Goal: Task Accomplishment & Management: Manage account settings

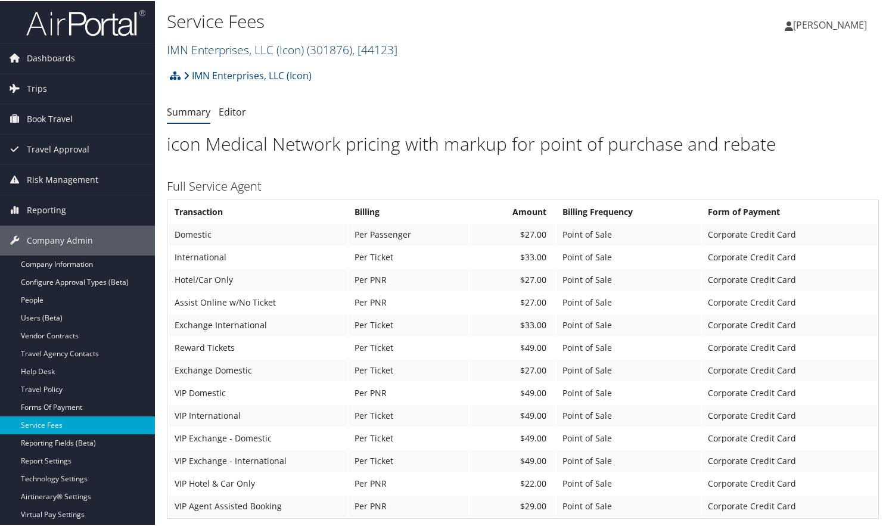
click at [265, 54] on link "IMN Enterprises, LLC (Icon) ( 301876 ) , [ 44123 ]" at bounding box center [282, 49] width 231 height 16
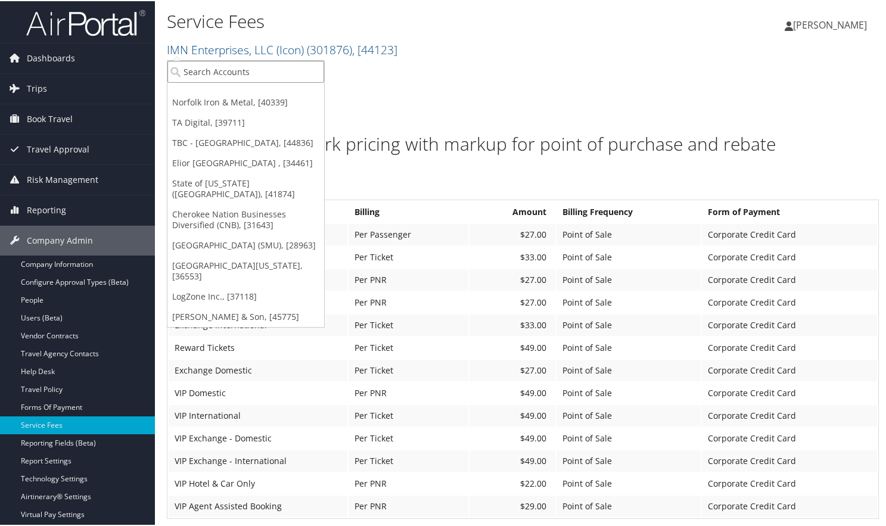
click at [249, 73] on input "search" at bounding box center [245, 71] width 157 height 22
type input "state of utah"
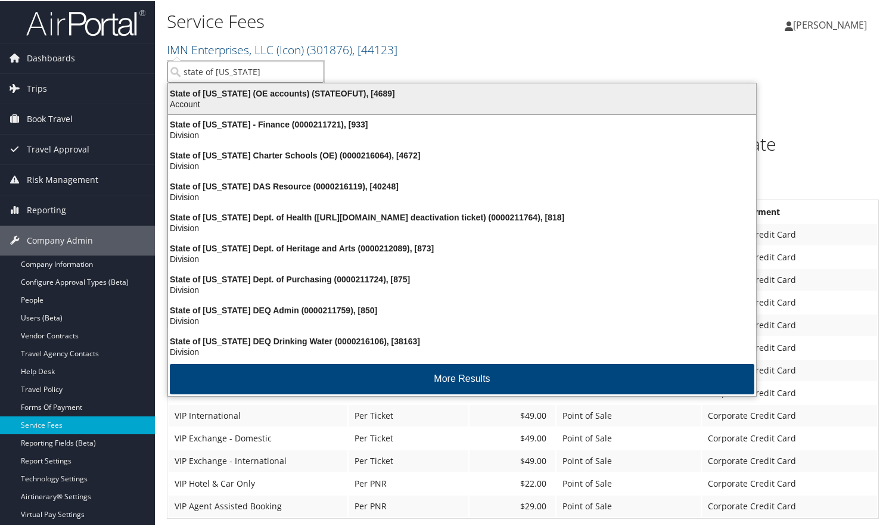
click at [241, 97] on div "State of Utah (OE accounts) (STATEOFUT), [4689]" at bounding box center [462, 92] width 603 height 11
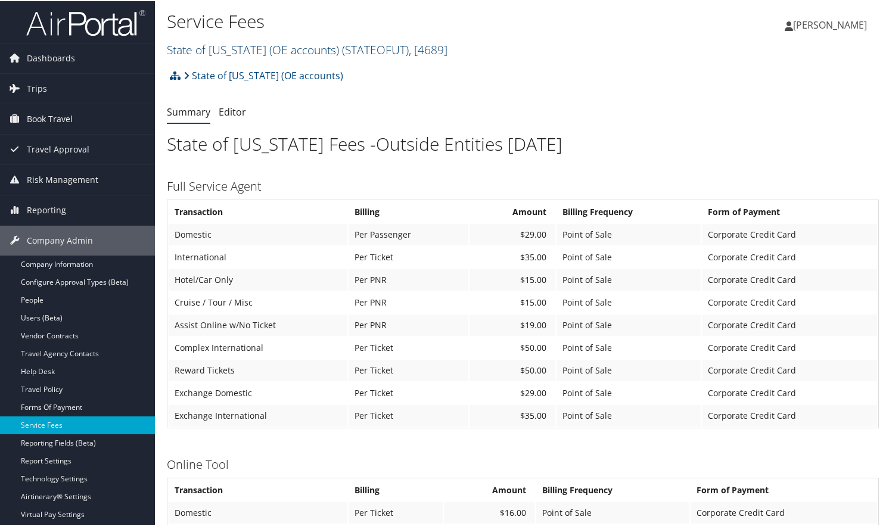
click at [253, 50] on link "State of [US_STATE] (OE accounts) ( STATEOFUT ) , [ 4689 ]" at bounding box center [307, 49] width 281 height 16
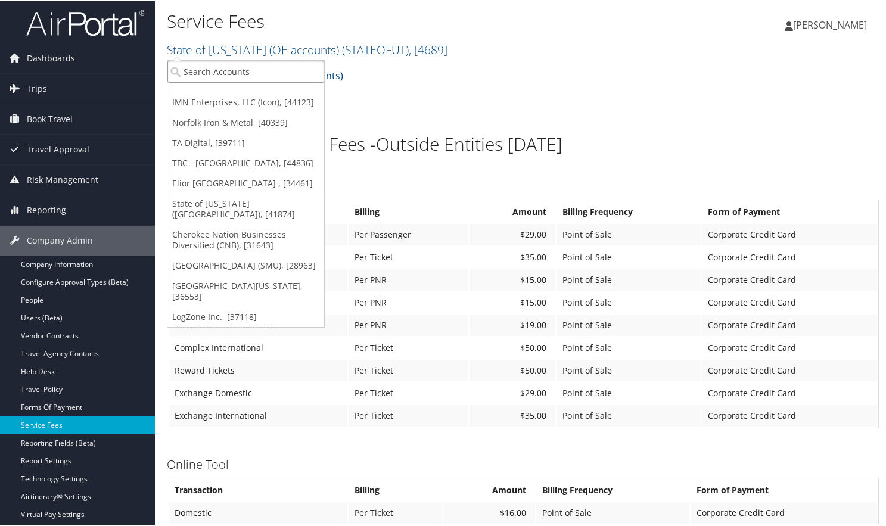
click at [237, 63] on input "search" at bounding box center [245, 71] width 157 height 22
click at [241, 65] on input "search" at bounding box center [245, 71] width 157 height 22
type input "state of utah"
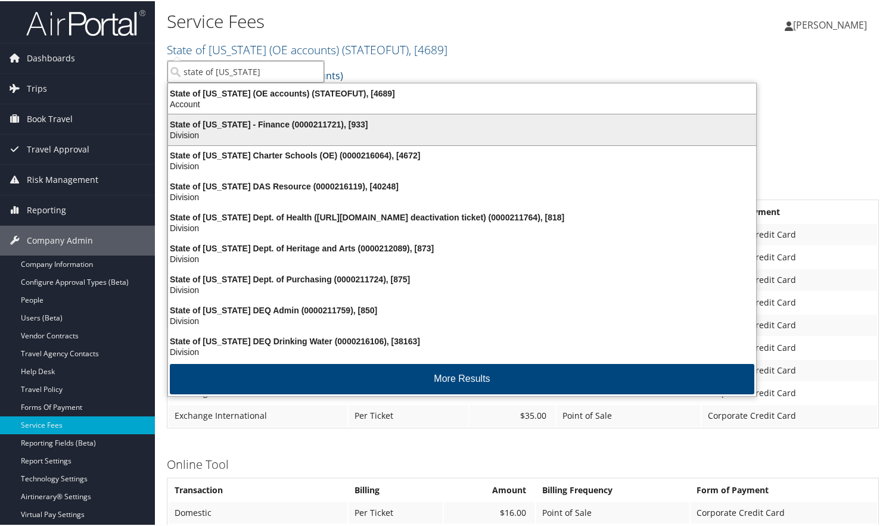
click at [264, 117] on div "State of Utah - Finance (0000211721), [933] Division" at bounding box center [462, 128] width 585 height 27
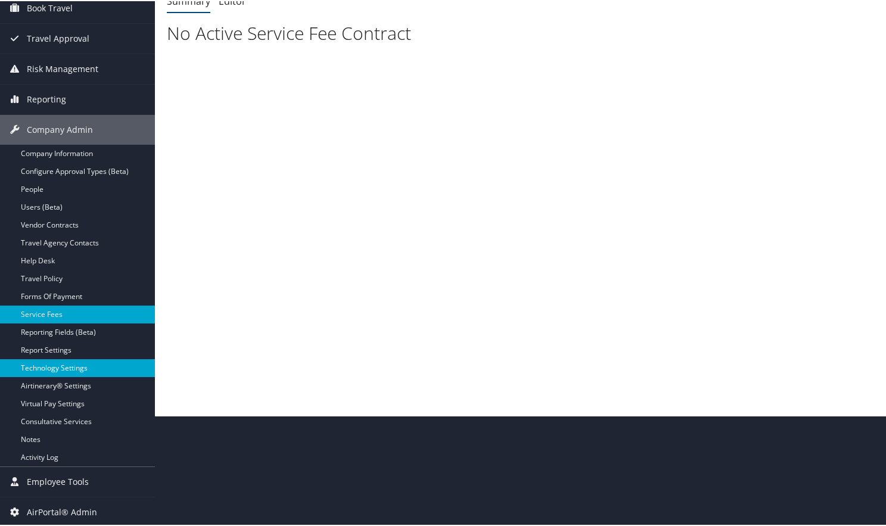
scroll to position [111, 0]
